Goal: Information Seeking & Learning: Check status

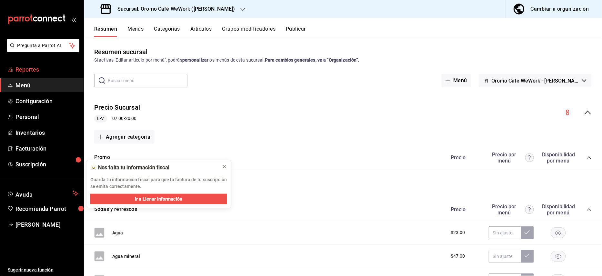
click at [35, 72] on span "Reportes" at bounding box center [46, 69] width 63 height 9
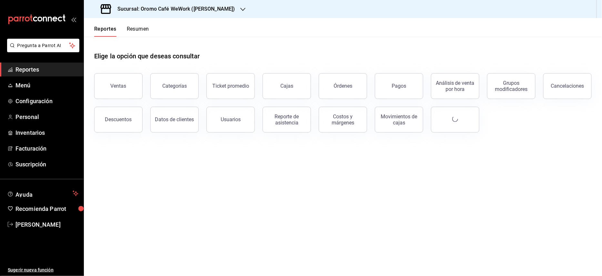
click at [234, 9] on h3 "Sucursal: Oromo Café WeWork ([PERSON_NAME])" at bounding box center [173, 9] width 123 height 8
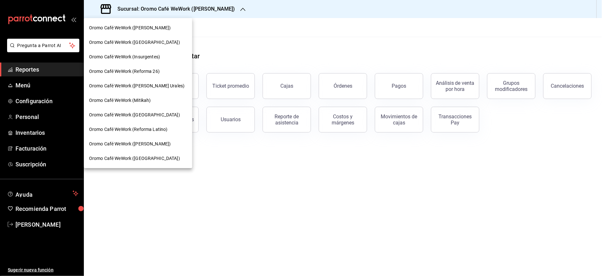
click at [371, 35] on div at bounding box center [301, 138] width 602 height 276
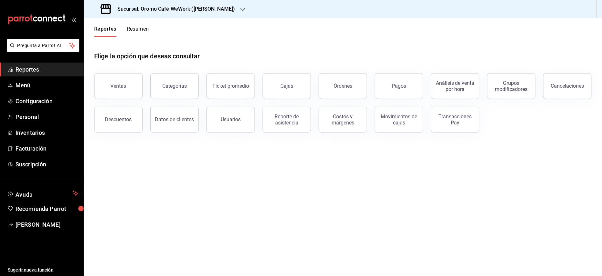
click at [109, 96] on button "Ventas" at bounding box center [118, 86] width 48 height 26
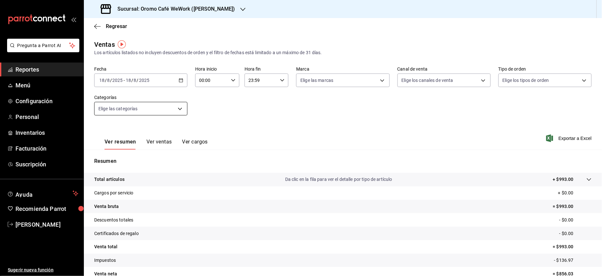
click at [179, 110] on body "Pregunta a Parrot AI Reportes Menú Configuración Personal Inventarios Facturaci…" at bounding box center [301, 138] width 602 height 276
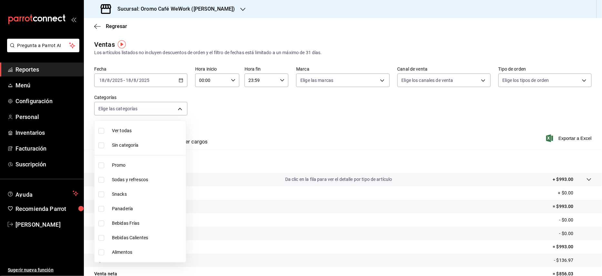
click at [105, 178] on label at bounding box center [102, 180] width 8 height 6
click at [104, 178] on input "checkbox" at bounding box center [101, 180] width 6 height 6
checkbox input "false"
click at [101, 180] on input "checkbox" at bounding box center [101, 180] width 6 height 6
checkbox input "true"
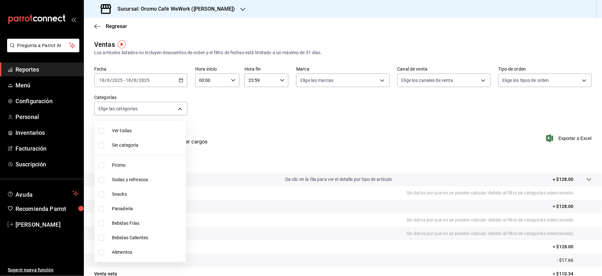
type input "681d7354-93bc-48bf-9a54-f73bc735ebef"
click at [241, 116] on div at bounding box center [301, 138] width 602 height 276
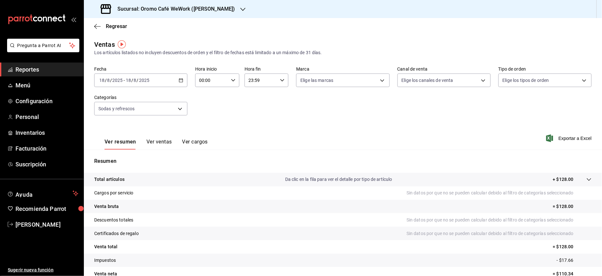
click at [181, 80] on icon "button" at bounding box center [181, 80] width 5 height 5
click at [116, 157] on span "Rango de fechas" at bounding box center [125, 158] width 50 height 7
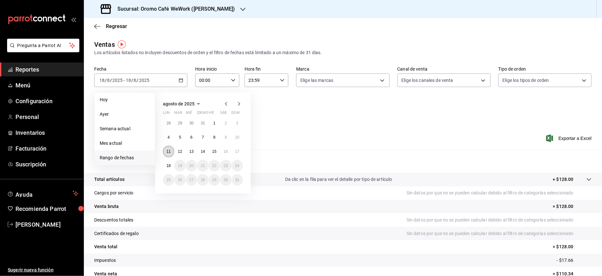
click at [171, 152] on button "11" at bounding box center [168, 152] width 11 height 12
click at [216, 152] on abbr "15" at bounding box center [214, 151] width 4 height 5
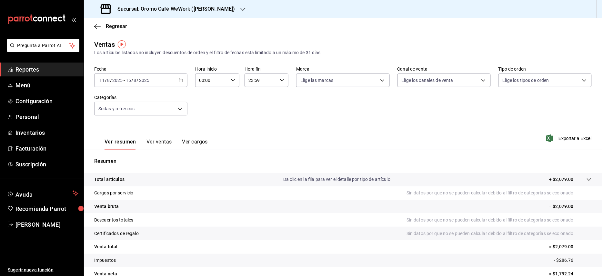
click at [363, 26] on div "Regresar" at bounding box center [343, 26] width 518 height 16
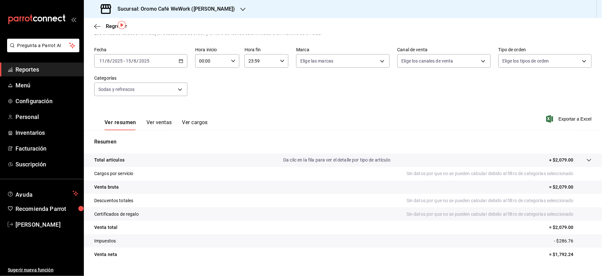
scroll to position [33, 0]
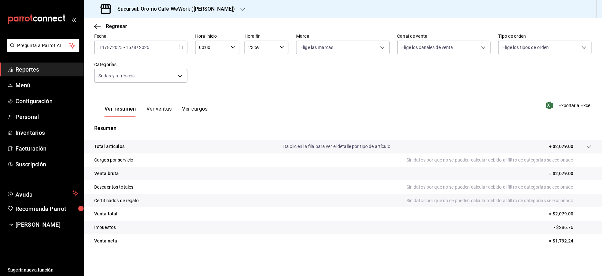
click at [163, 107] on button "Ver ventas" at bounding box center [158, 111] width 25 height 11
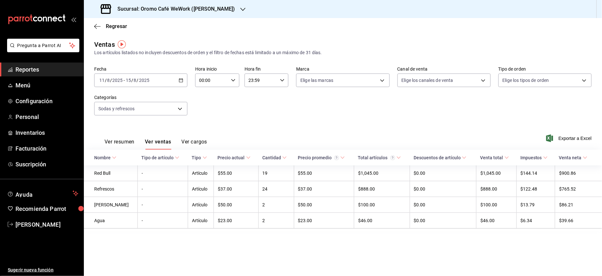
click at [226, 12] on h3 "Sucursal: Oromo Café WeWork ([PERSON_NAME])" at bounding box center [173, 9] width 123 height 8
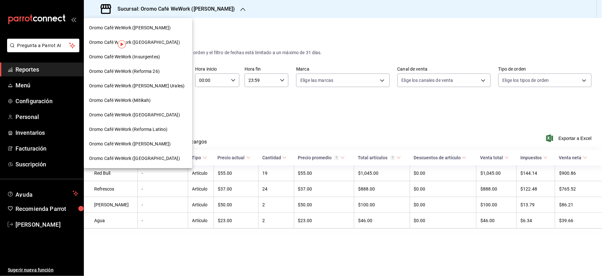
click at [233, 8] on div at bounding box center [301, 138] width 602 height 276
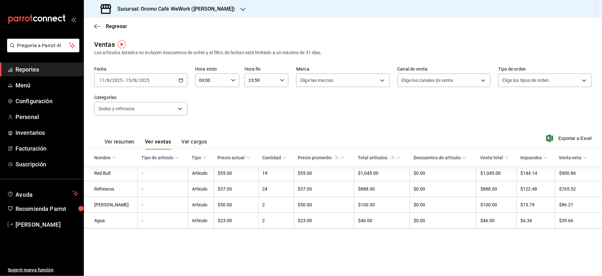
click at [196, 11] on h3 "Sucursal: Oromo Café WeWork ([PERSON_NAME])" at bounding box center [173, 9] width 123 height 8
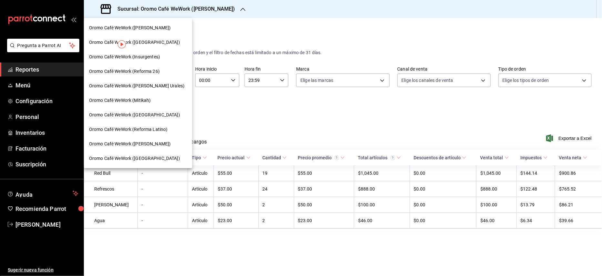
click at [161, 27] on span "Oromo Café WeWork ([PERSON_NAME])" at bounding box center [130, 28] width 82 height 7
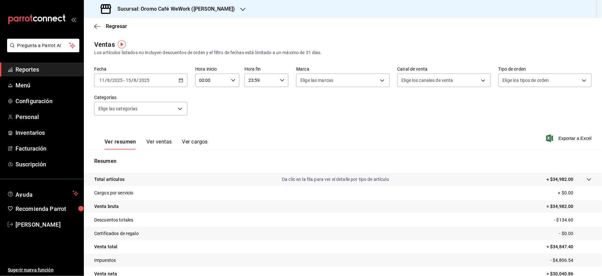
click at [160, 144] on button "Ver ventas" at bounding box center [158, 144] width 25 height 11
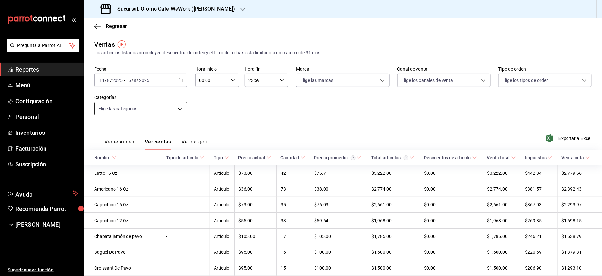
click at [181, 109] on body "Pregunta a Parrot AI Reportes Menú Configuración Personal Inventarios Facturaci…" at bounding box center [301, 138] width 602 height 276
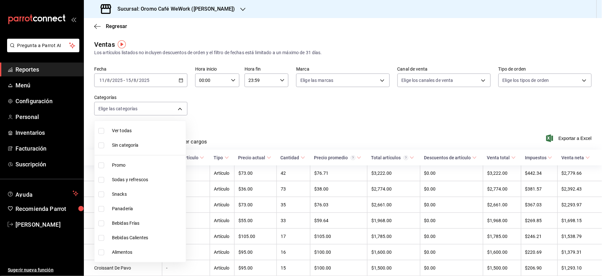
click at [123, 180] on span "Sodas y refrescos" at bounding box center [147, 179] width 71 height 7
type input "83a90a18-1fb0-4a15-89af-30f61ef0c231"
checkbox input "true"
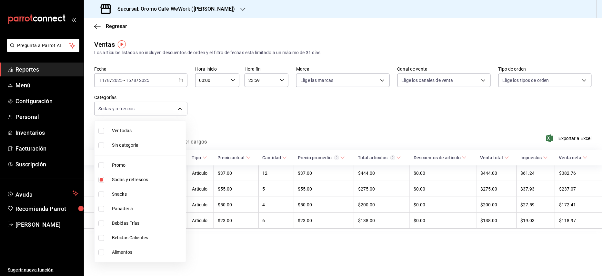
click at [284, 130] on div at bounding box center [301, 138] width 602 height 276
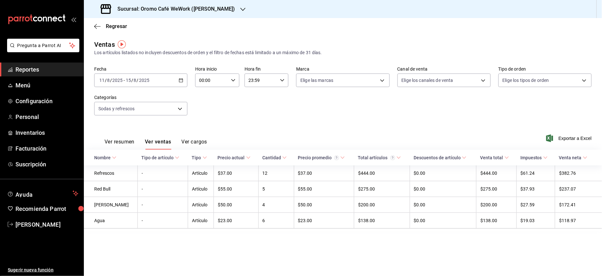
click at [231, 8] on h3 "Sucursal: Oromo Café WeWork ([PERSON_NAME])" at bounding box center [173, 9] width 123 height 8
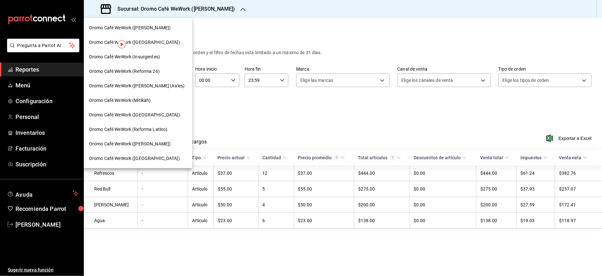
click at [145, 98] on span "Oromo Café WeWork (Mitikah)" at bounding box center [120, 100] width 62 height 7
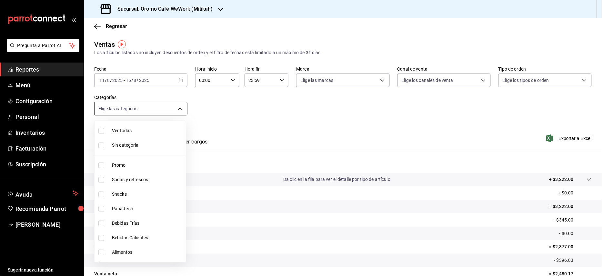
click at [181, 108] on body "Pregunta a Parrot AI Reportes Menú Configuración Personal Inventarios Facturaci…" at bounding box center [301, 138] width 602 height 276
click at [101, 182] on input "checkbox" at bounding box center [101, 180] width 6 height 6
checkbox input "true"
type input "3b1dc237-e5e8-40c9-a5eb-6e6a6db775a1"
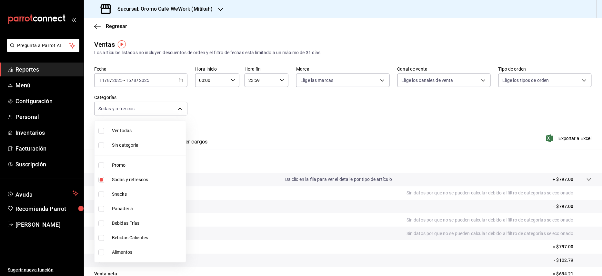
click at [241, 110] on div at bounding box center [301, 138] width 602 height 276
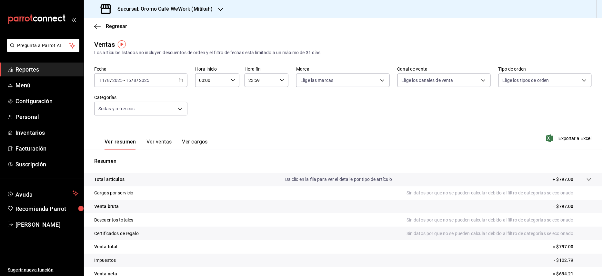
click at [166, 141] on button "Ver ventas" at bounding box center [158, 144] width 25 height 11
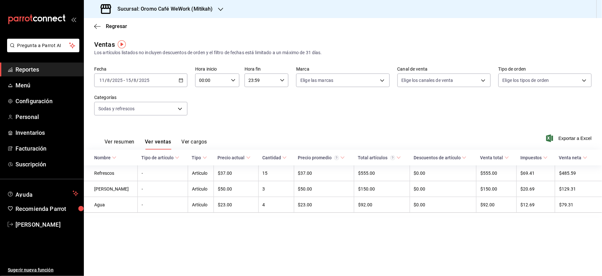
click at [212, 8] on div "Sucursal: Oromo Café WeWork (Mitikah)" at bounding box center [157, 9] width 137 height 18
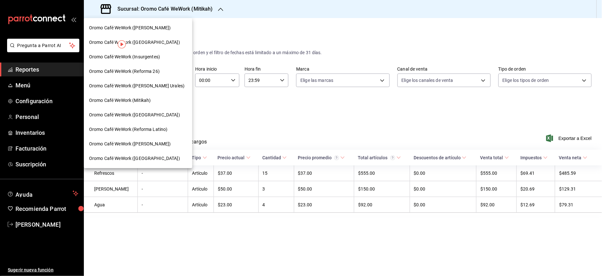
click at [138, 88] on span "Oromo Café WeWork ([PERSON_NAME] Urales)" at bounding box center [137, 86] width 96 height 7
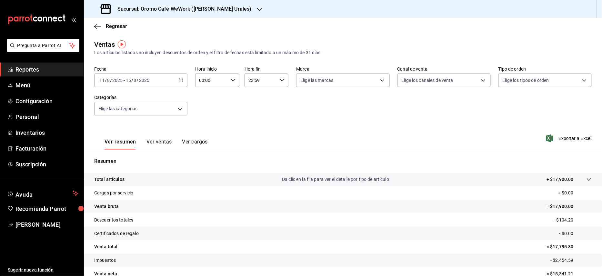
click at [157, 144] on button "Ver ventas" at bounding box center [158, 144] width 25 height 11
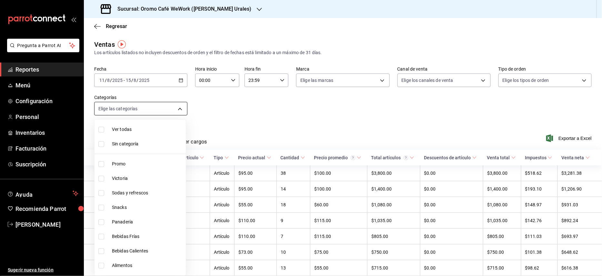
click at [180, 110] on body "Pregunta a Parrot AI Reportes Menú Configuración Personal Inventarios Facturaci…" at bounding box center [301, 138] width 602 height 276
click at [123, 195] on span "Sodas y refrescos" at bounding box center [147, 193] width 71 height 7
type input "01ade101-944d-4993-8dee-f85ffb58f67b"
checkbox input "true"
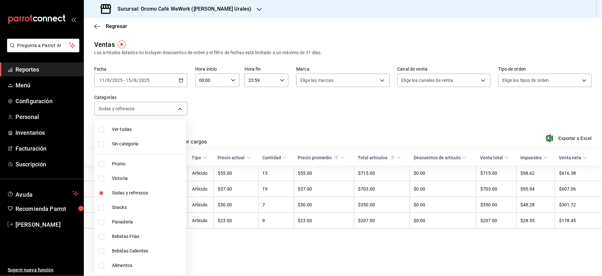
click at [287, 115] on div at bounding box center [301, 138] width 602 height 276
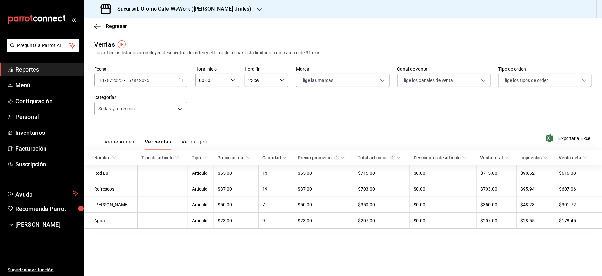
click at [229, 6] on div "Sucursal: Oromo Café WeWork ([PERSON_NAME] Urales)" at bounding box center [177, 9] width 176 height 18
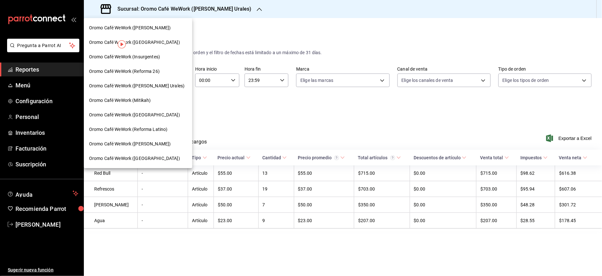
click at [133, 159] on span "Oromo Café WeWork ([GEOGRAPHIC_DATA])" at bounding box center [134, 158] width 91 height 7
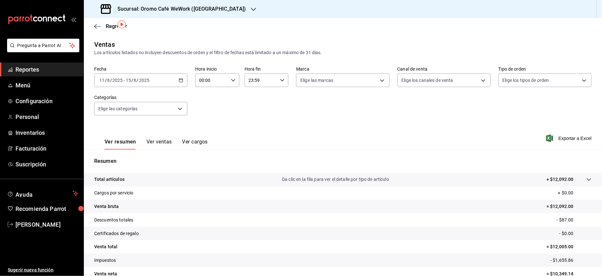
scroll to position [33, 0]
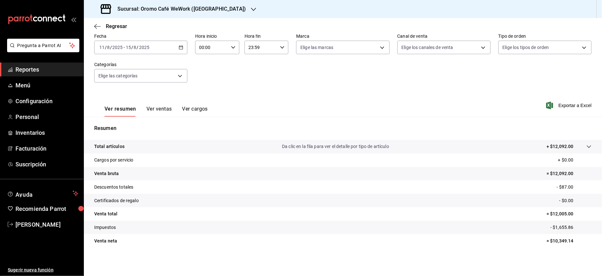
click at [160, 110] on button "Ver ventas" at bounding box center [158, 111] width 25 height 11
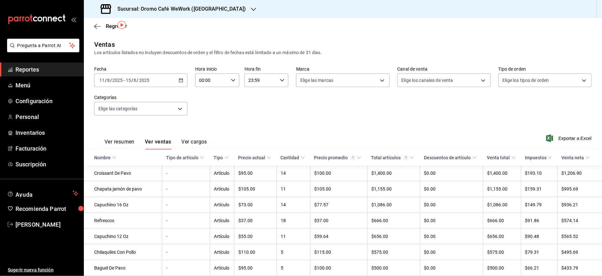
scroll to position [43, 0]
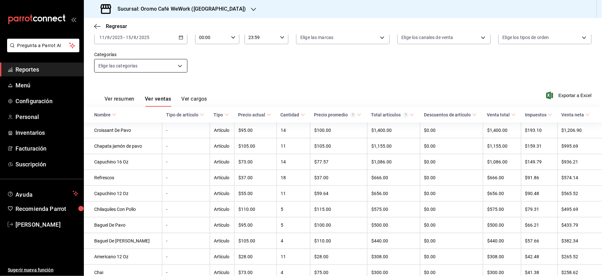
click at [181, 64] on body "Pregunta a Parrot AI Reportes Menú Configuración Personal Inventarios Facturaci…" at bounding box center [301, 138] width 602 height 276
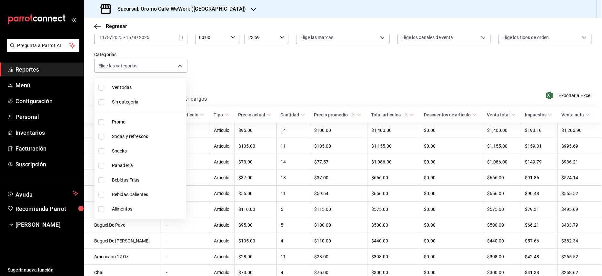
click at [134, 137] on span "Sodas y refrescos" at bounding box center [147, 136] width 71 height 7
type input "6b63ab43-9ee1-46c2-88db-385d27383248"
checkbox input "true"
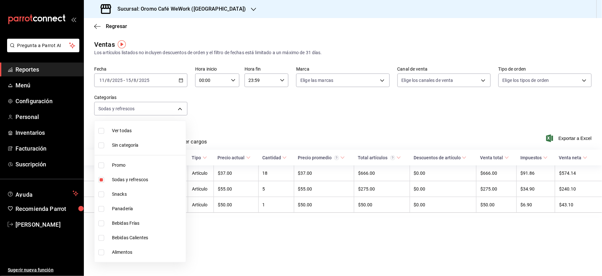
click at [276, 119] on div at bounding box center [301, 138] width 602 height 276
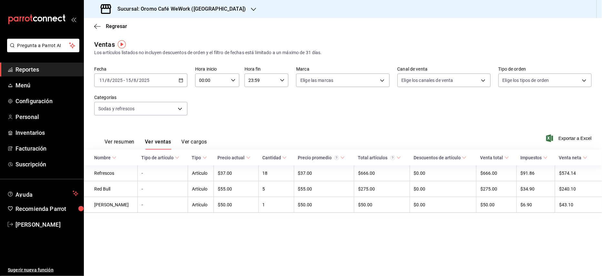
click at [207, 12] on h3 "Sucursal: Oromo Café WeWork ([GEOGRAPHIC_DATA])" at bounding box center [179, 9] width 134 height 8
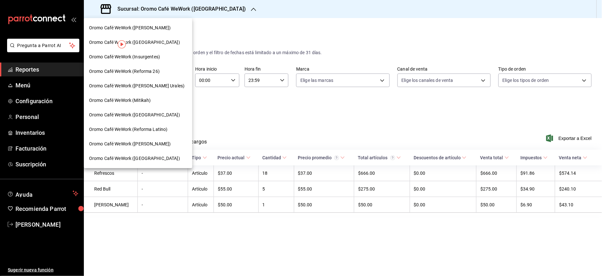
click at [155, 39] on span "Oromo Café WeWork ([GEOGRAPHIC_DATA])" at bounding box center [134, 42] width 91 height 7
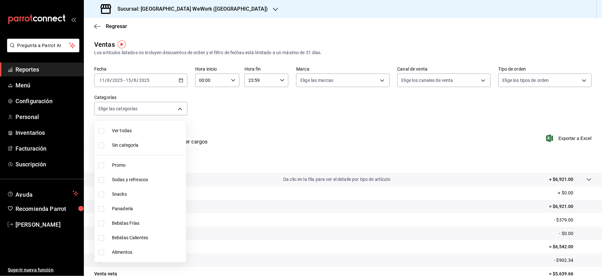
click at [177, 112] on body "Pregunta a Parrot AI Reportes Menú Configuración Personal Inventarios Facturaci…" at bounding box center [301, 138] width 602 height 276
click at [314, 106] on div at bounding box center [301, 138] width 602 height 276
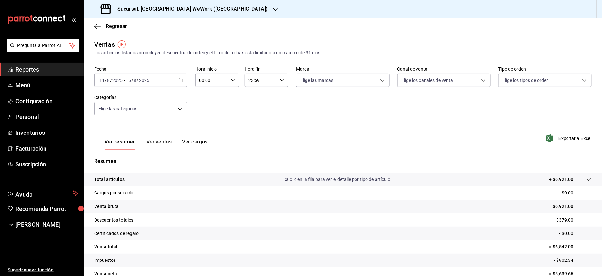
click at [166, 139] on button "Ver ventas" at bounding box center [158, 144] width 25 height 11
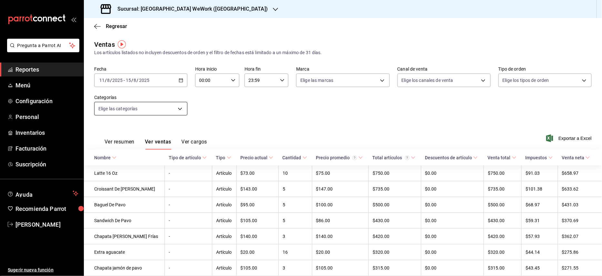
click at [177, 108] on body "Pregunta a Parrot AI Reportes Menú Configuración Personal Inventarios Facturaci…" at bounding box center [301, 138] width 602 height 276
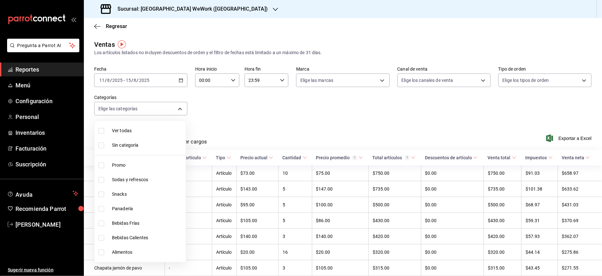
click at [142, 180] on span "Sodas y refrescos" at bounding box center [147, 179] width 71 height 7
type input "0e89df92-3dbb-4123-9128-3094b01c0cab"
checkbox input "true"
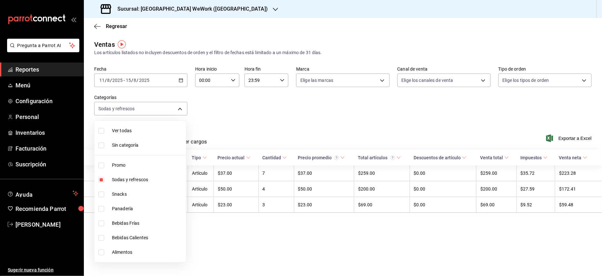
click at [333, 83] on div at bounding box center [301, 138] width 602 height 276
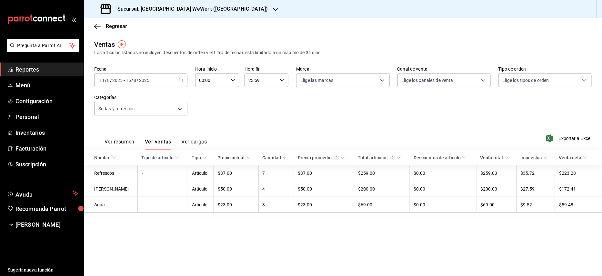
click at [221, 6] on h3 "Sucursal: [GEOGRAPHIC_DATA] WeWork ([GEOGRAPHIC_DATA])" at bounding box center [190, 9] width 156 height 8
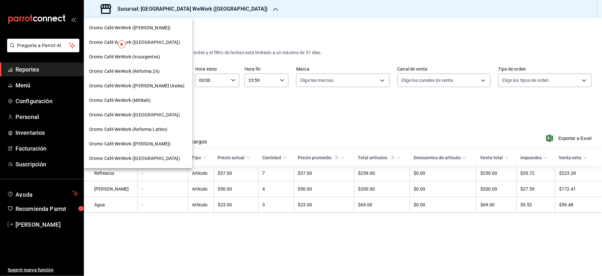
click at [151, 63] on div "Oromo Café WeWork (Insurgentes)" at bounding box center [138, 57] width 108 height 15
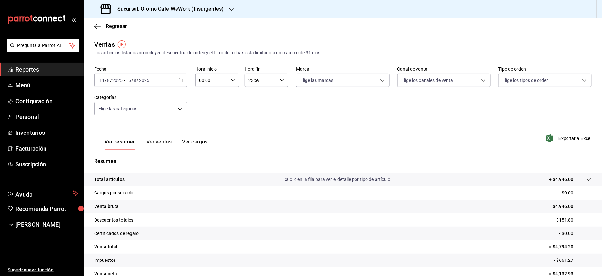
click at [153, 144] on button "Ver ventas" at bounding box center [158, 144] width 25 height 11
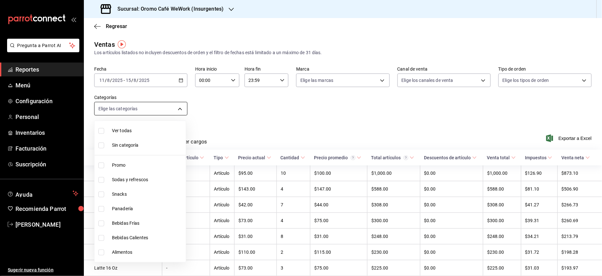
click at [174, 110] on body "Pregunta a Parrot AI Reportes Menú Configuración Personal Inventarios Facturaci…" at bounding box center [301, 138] width 602 height 276
click at [123, 183] on span "Sodas y refrescos" at bounding box center [147, 179] width 71 height 7
type input "47508b72-3083-4686-81f1-7efc6ccbb14f"
checkbox input "true"
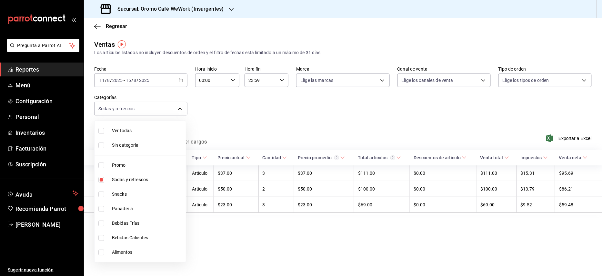
click at [305, 135] on div at bounding box center [301, 138] width 602 height 276
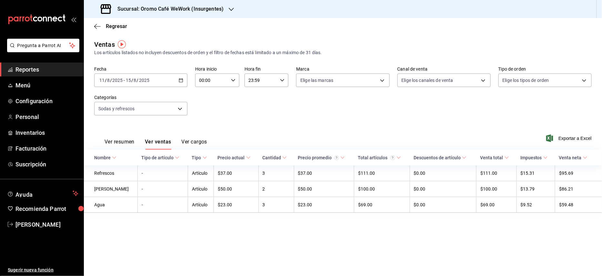
click at [172, 8] on h3 "Sucursal: Oromo Café WeWork (Insurgentes)" at bounding box center [167, 9] width 111 height 8
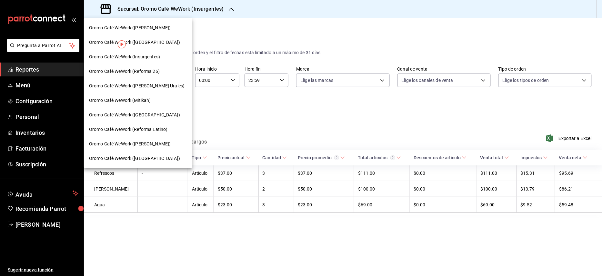
click at [146, 70] on span "Oromo Café WeWork (Reforma 26)" at bounding box center [124, 71] width 71 height 7
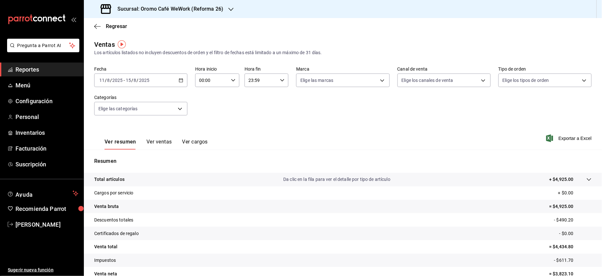
click at [161, 142] on button "Ver ventas" at bounding box center [158, 144] width 25 height 11
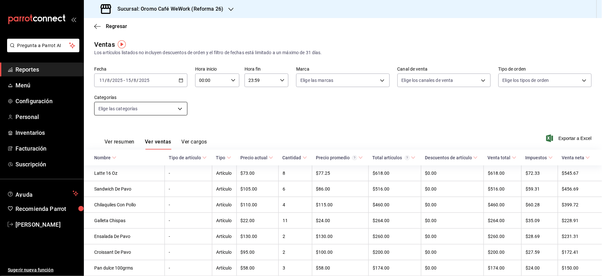
click at [177, 107] on body "Pregunta a Parrot AI Reportes Menú Configuración Personal Inventarios Facturaci…" at bounding box center [301, 138] width 602 height 276
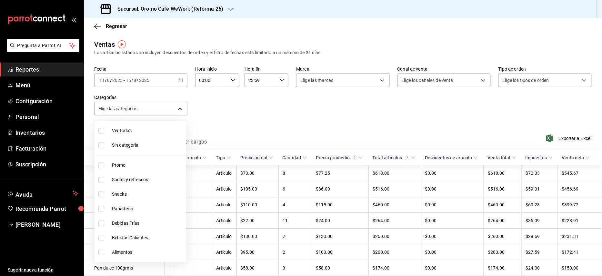
click at [126, 178] on span "Sodas y refrescos" at bounding box center [147, 179] width 71 height 7
type input "2fa9a5f3-e2eb-47eb-b78c-6e5249443892"
checkbox input "true"
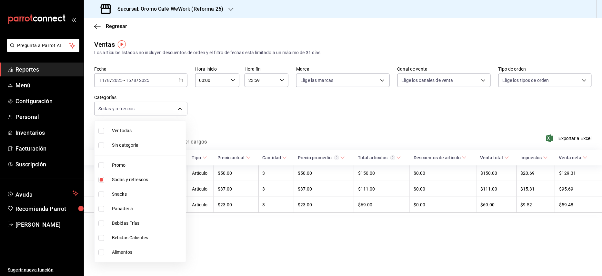
click at [315, 119] on div at bounding box center [301, 138] width 602 height 276
